Goal: Navigation & Orientation: Find specific page/section

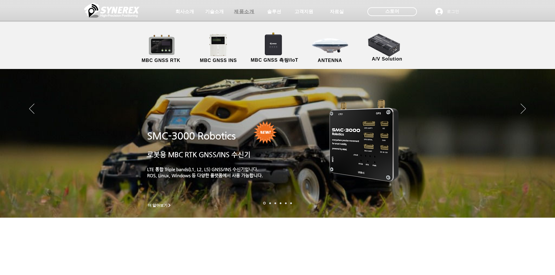
click at [250, 13] on span "제품소개" at bounding box center [244, 12] width 20 height 6
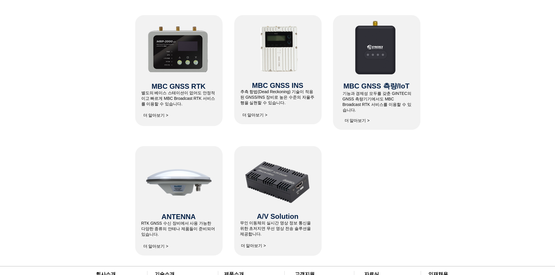
scroll to position [379, 0]
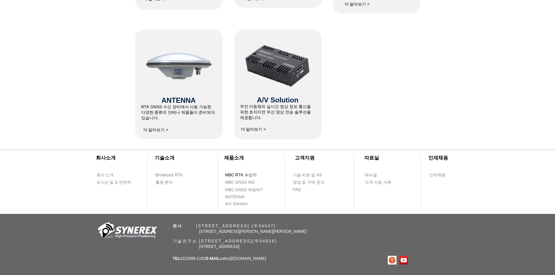
click at [242, 173] on span "MBC RTK 수신기" at bounding box center [241, 175] width 32 height 6
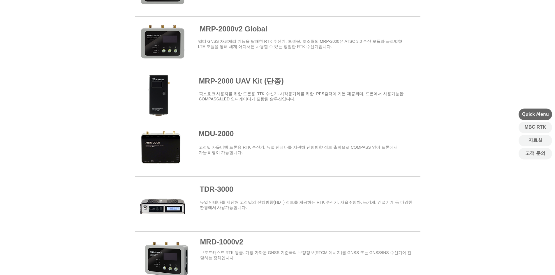
scroll to position [670, 0]
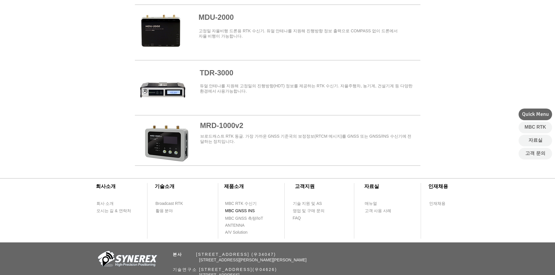
click at [246, 212] on span "MBC GNSS INS" at bounding box center [240, 211] width 30 height 6
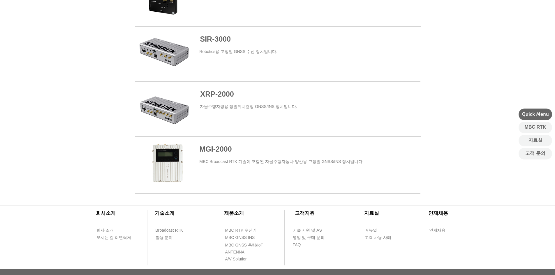
scroll to position [349, 0]
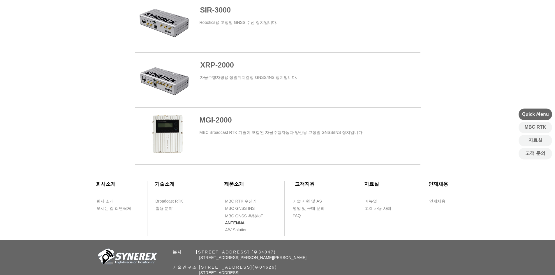
click at [239, 224] on span "ANTENNA" at bounding box center [235, 223] width 20 height 6
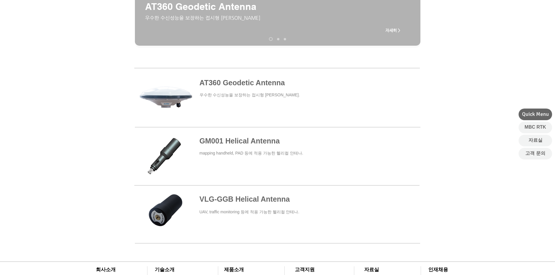
scroll to position [291, 0]
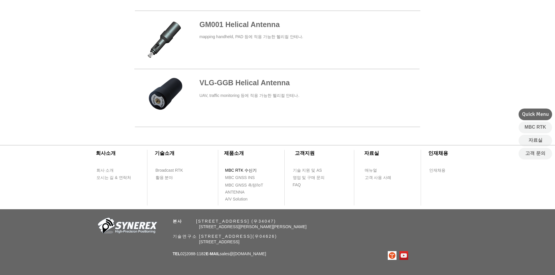
click at [241, 169] on span "MBC RTK 수신기" at bounding box center [241, 171] width 32 height 6
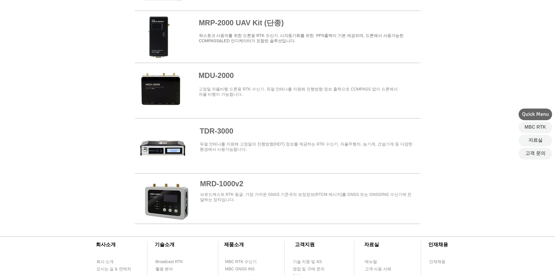
scroll to position [699, 0]
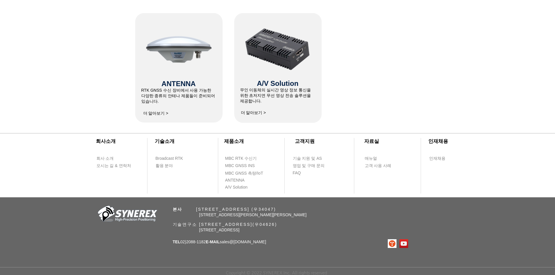
scroll to position [379, 0]
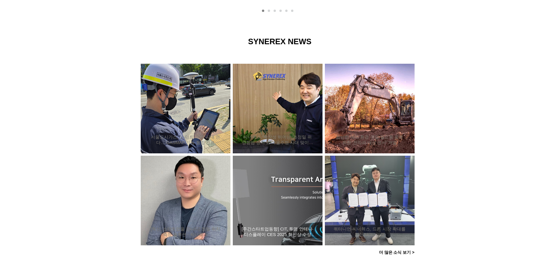
scroll to position [551, 0]
